Goal: Find contact information: Obtain details needed to contact an individual or organization

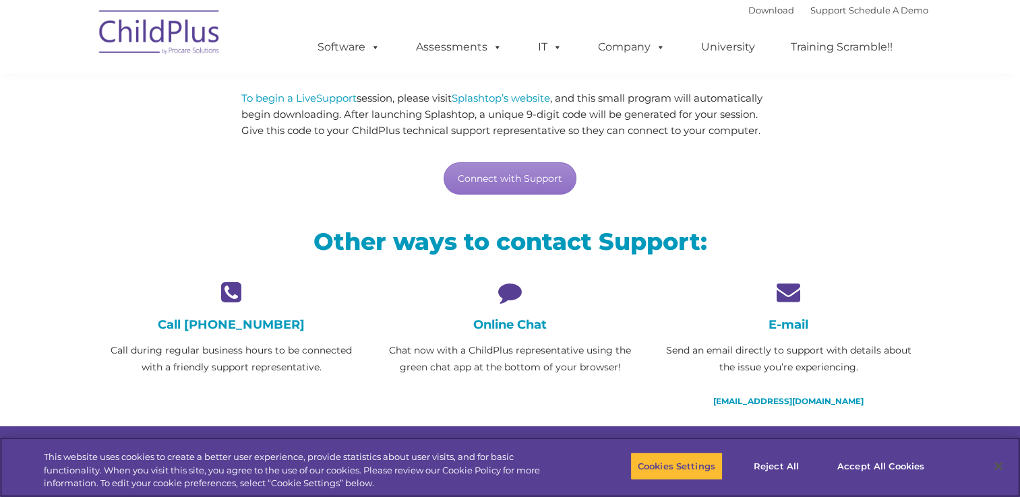
scroll to position [162, 0]
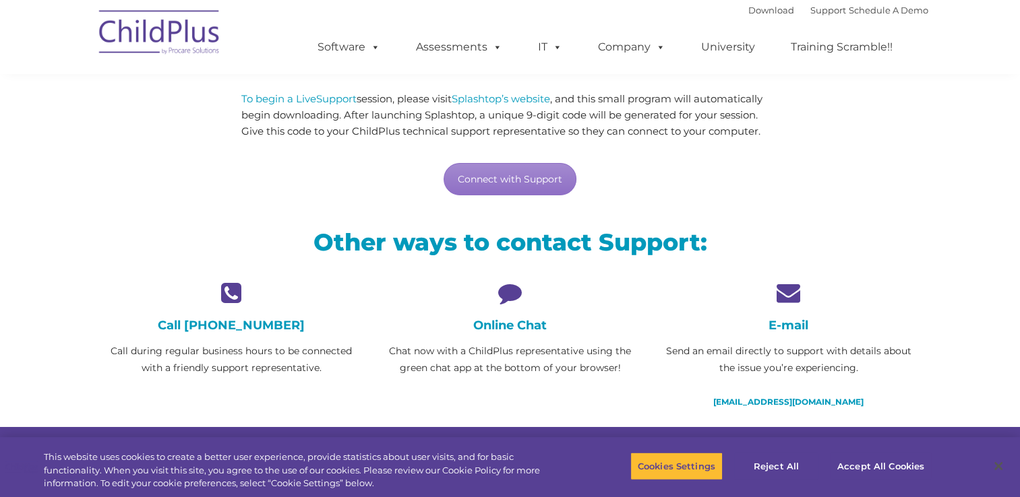
click at [785, 289] on icon at bounding box center [788, 293] width 258 height 24
click at [806, 400] on link "[EMAIL_ADDRESS][DOMAIN_NAME]" at bounding box center [788, 402] width 150 height 10
click at [798, 400] on link "[EMAIL_ADDRESS][DOMAIN_NAME]" at bounding box center [788, 402] width 150 height 10
drag, startPoint x: 859, startPoint y: 400, endPoint x: 728, endPoint y: 411, distance: 131.2
click at [728, 411] on div "E-mail Send an email directly to support with details about the issue you’re ex…" at bounding box center [788, 354] width 278 height 146
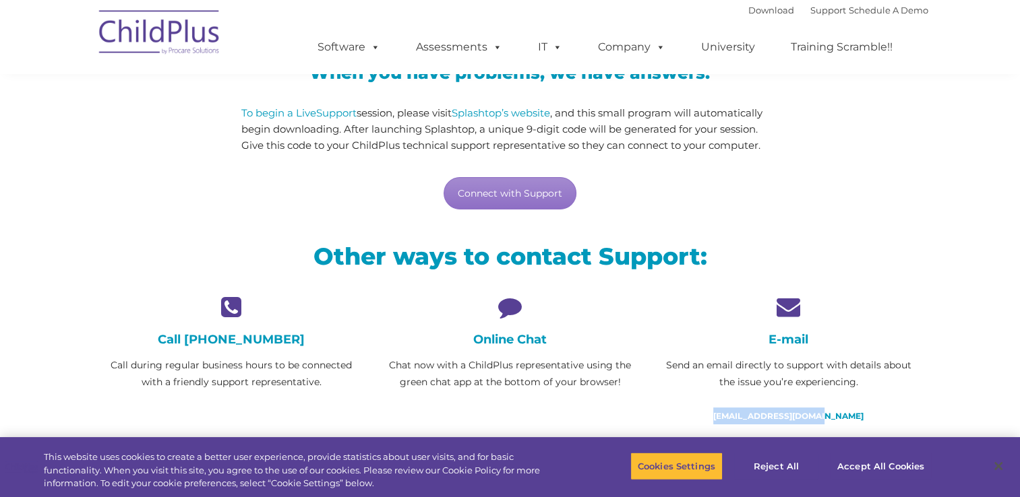
scroll to position [154, 0]
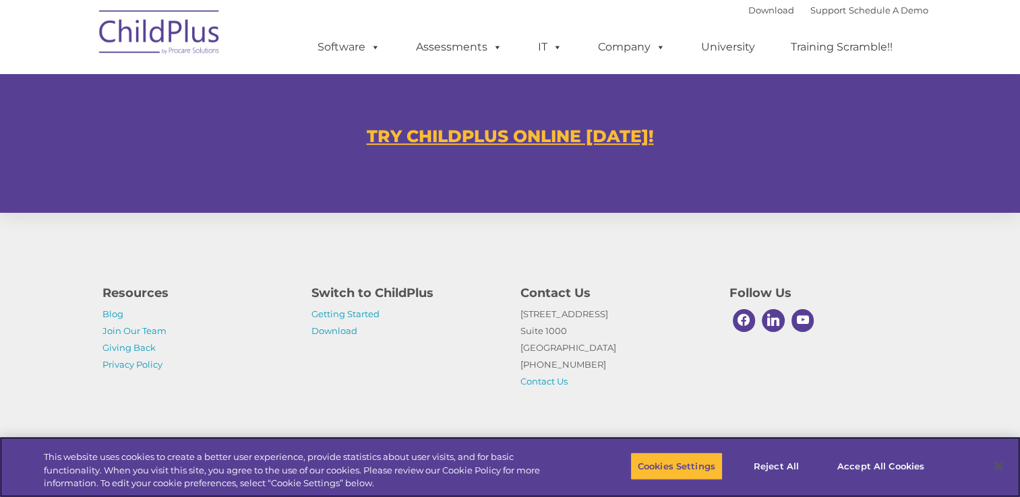
scroll to position [829, 0]
